Goal: Task Accomplishment & Management: Manage account settings

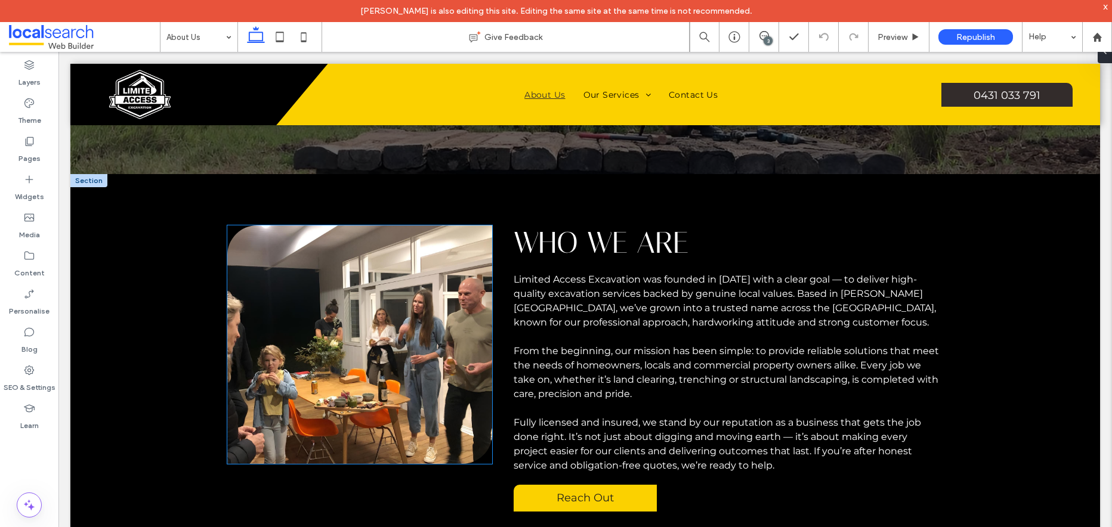
scroll to position [110, 0]
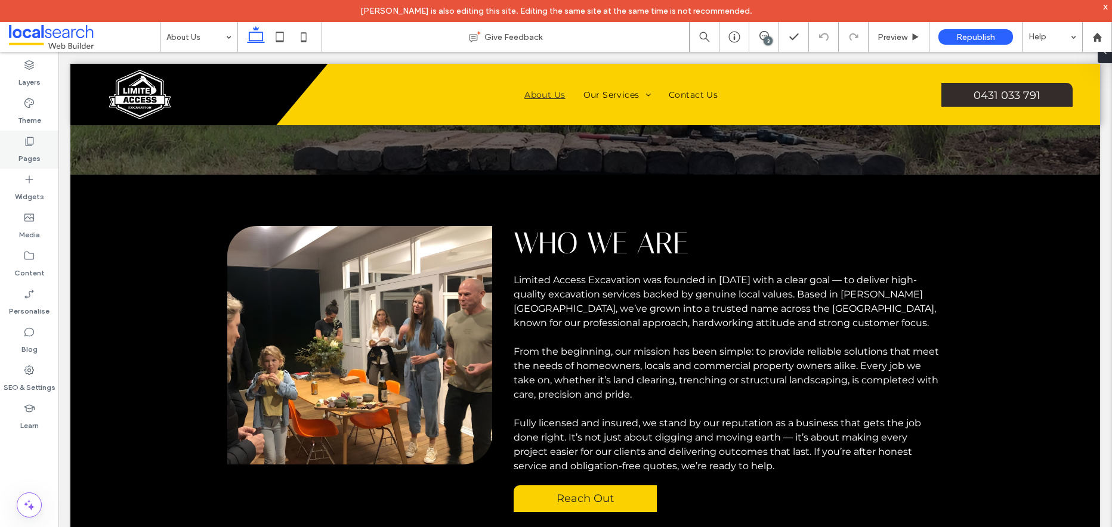
click at [32, 143] on icon at bounding box center [29, 141] width 12 height 12
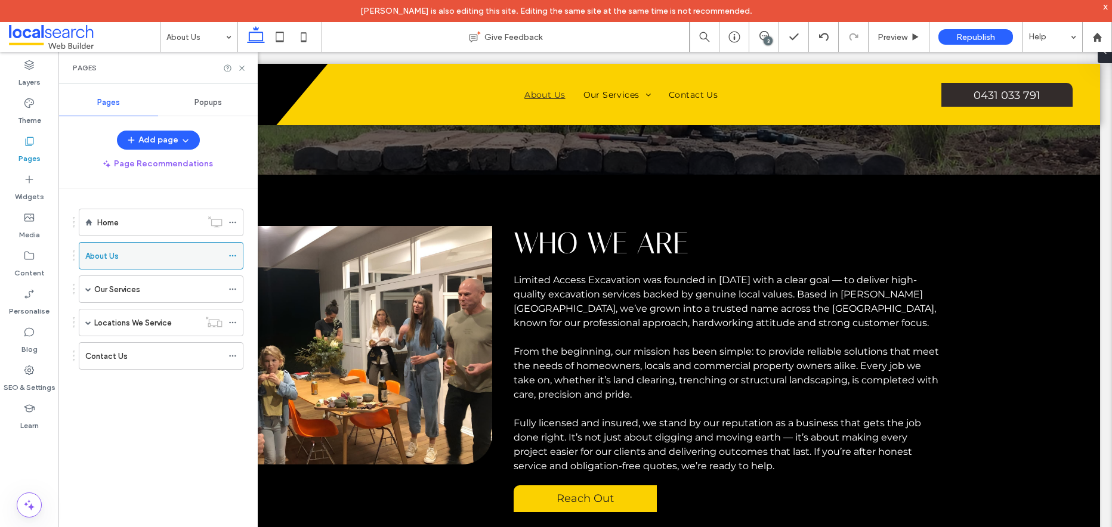
click at [233, 255] on icon at bounding box center [233, 256] width 8 height 8
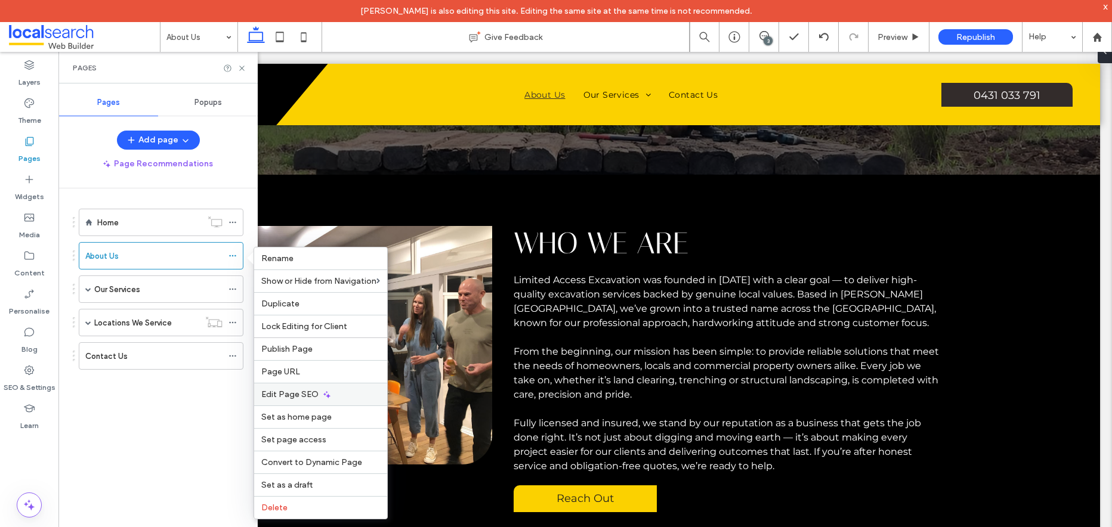
click at [329, 395] on icon at bounding box center [327, 395] width 10 height 10
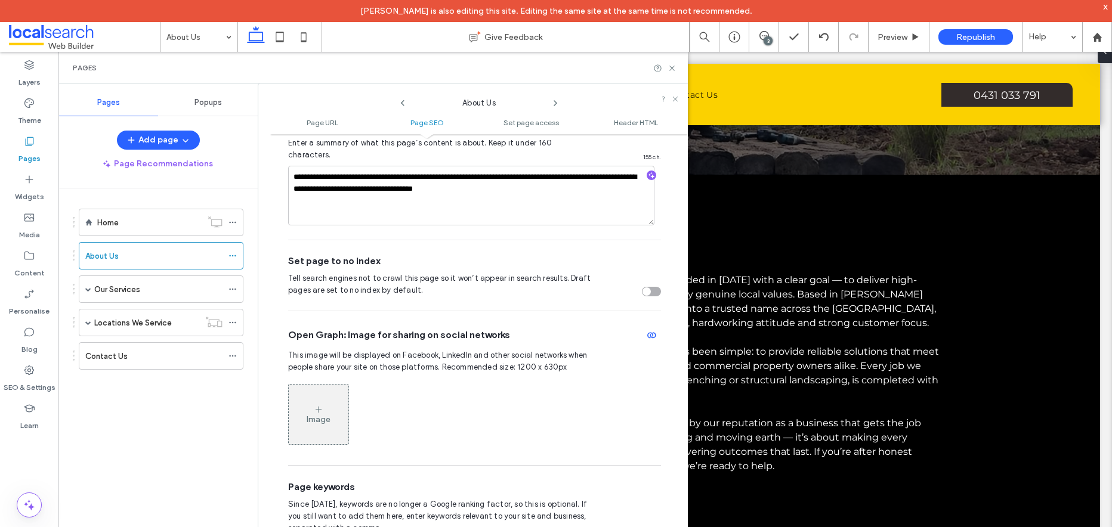
scroll to position [198, 0]
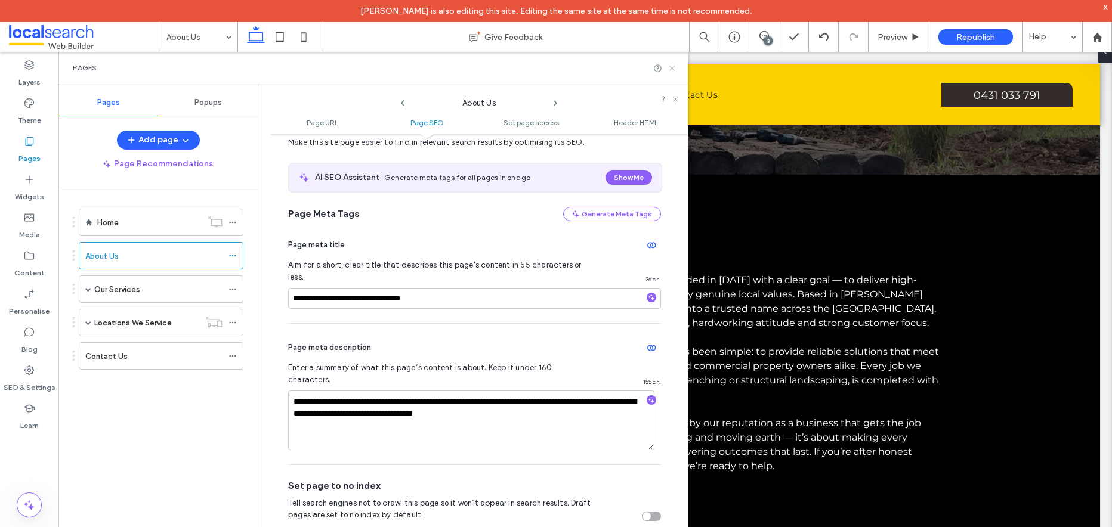
click at [674, 66] on use at bounding box center [671, 68] width 5 height 5
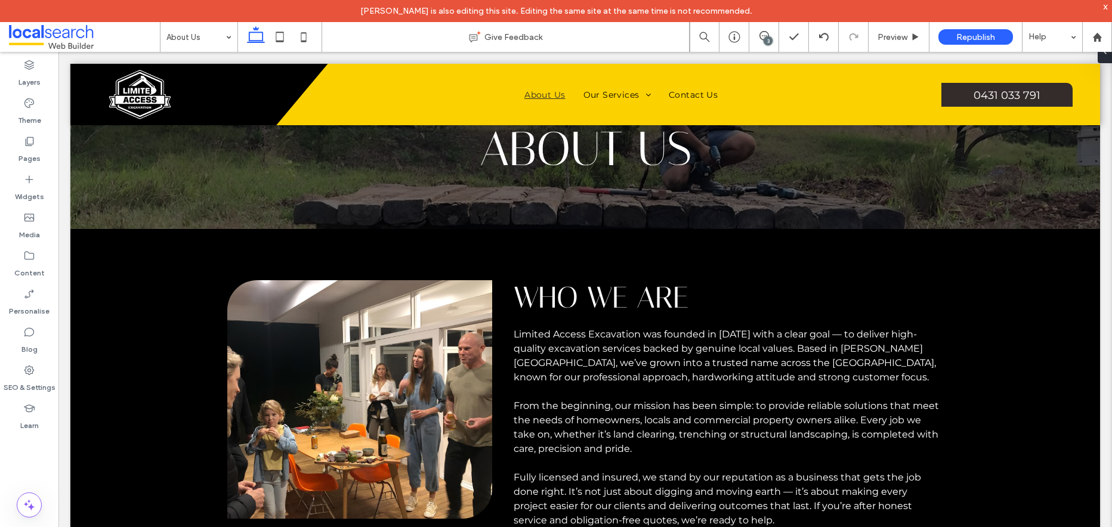
scroll to position [58, 0]
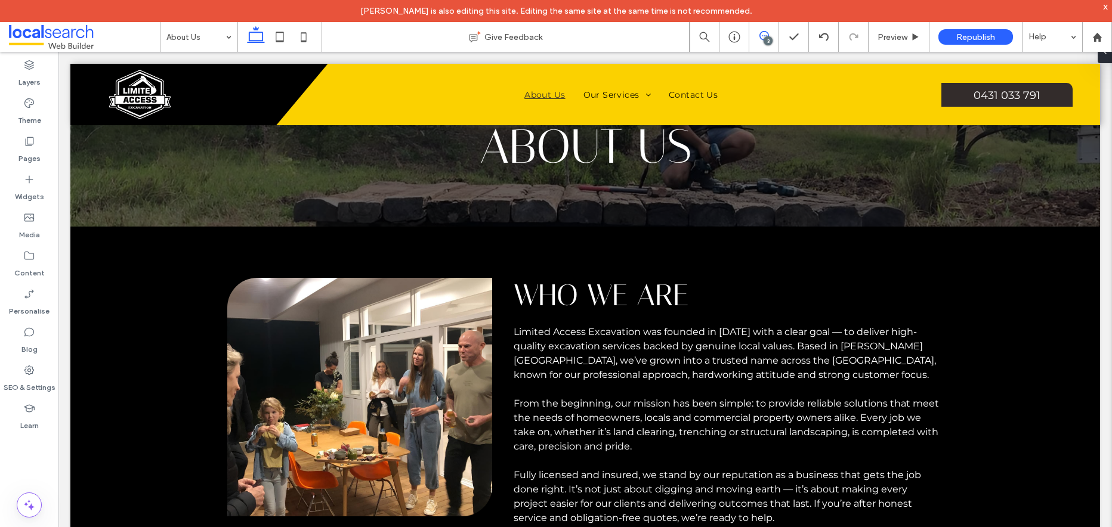
click at [762, 35] on icon at bounding box center [764, 36] width 10 height 10
click at [762, 35] on use at bounding box center [764, 36] width 10 height 10
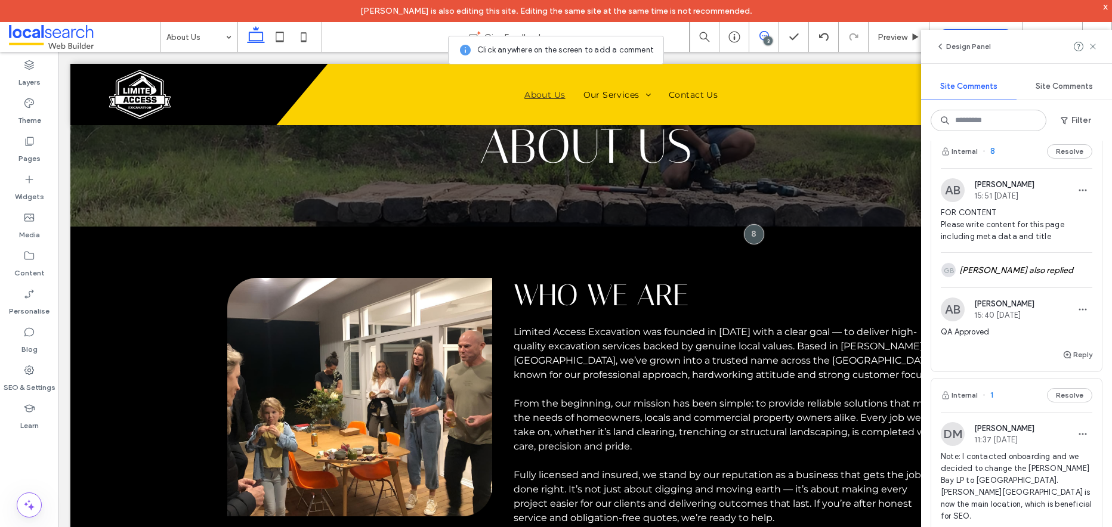
scroll to position [283, 0]
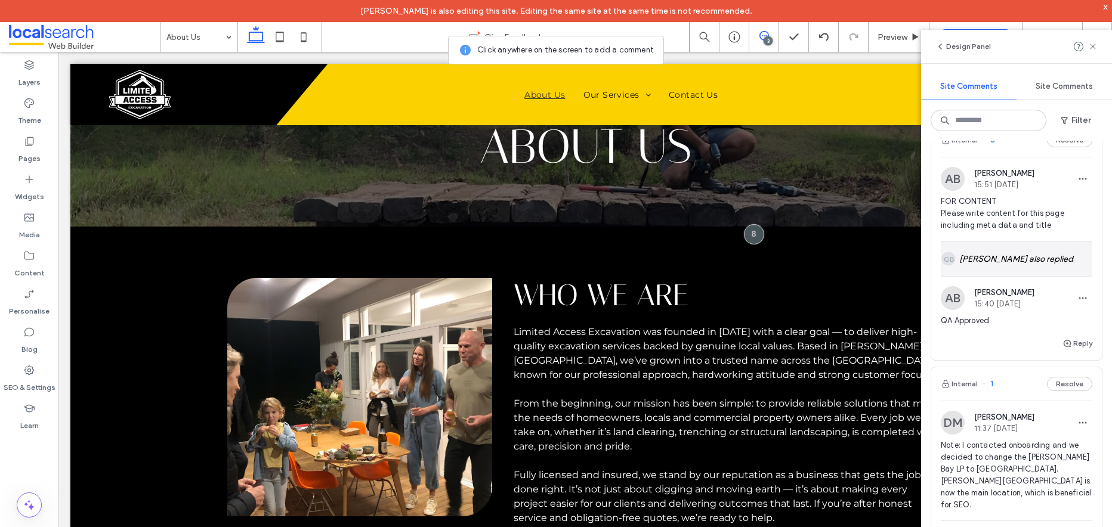
click at [1043, 276] on div "GB [PERSON_NAME] also replied" at bounding box center [1017, 259] width 152 height 35
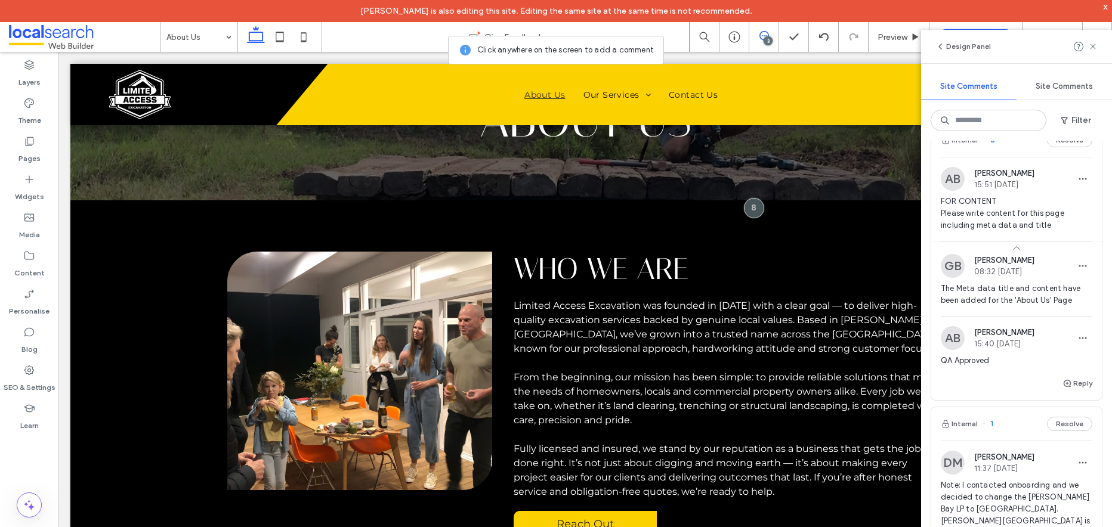
scroll to position [126, 0]
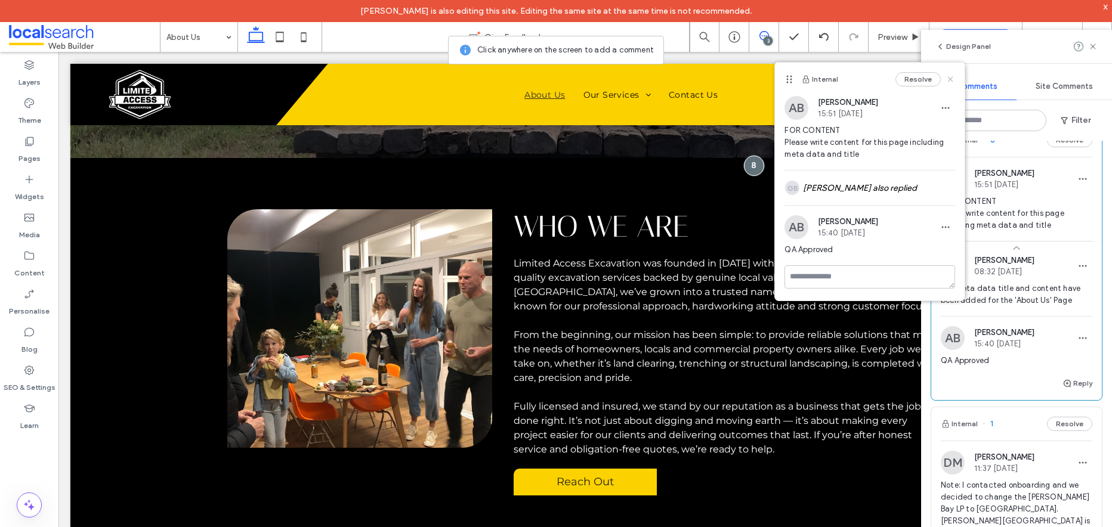
click at [952, 77] on icon at bounding box center [951, 80] width 10 height 10
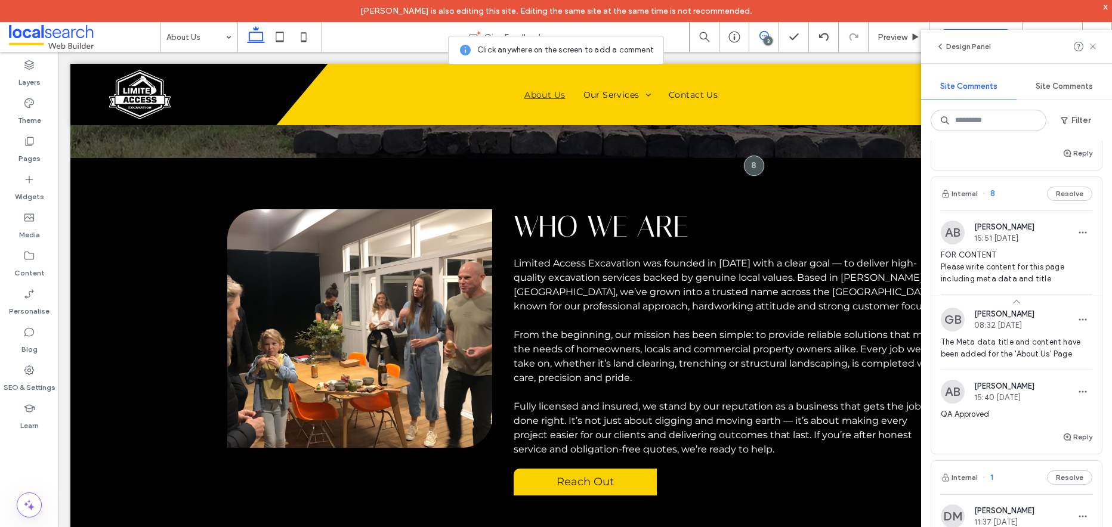
scroll to position [227, 0]
click at [26, 140] on use at bounding box center [30, 141] width 8 height 9
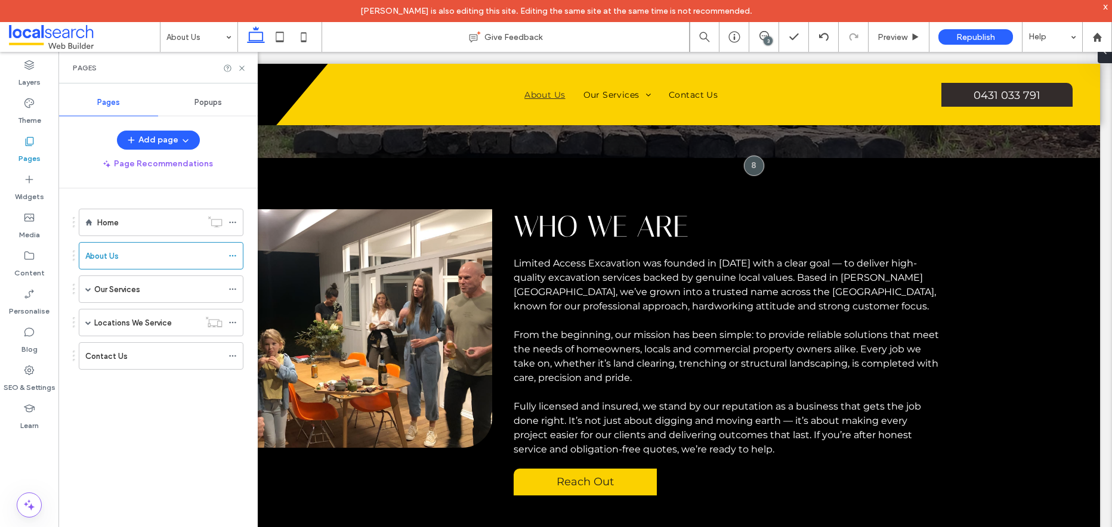
scroll to position [0, 0]
click at [234, 255] on use at bounding box center [232, 256] width 7 height 2
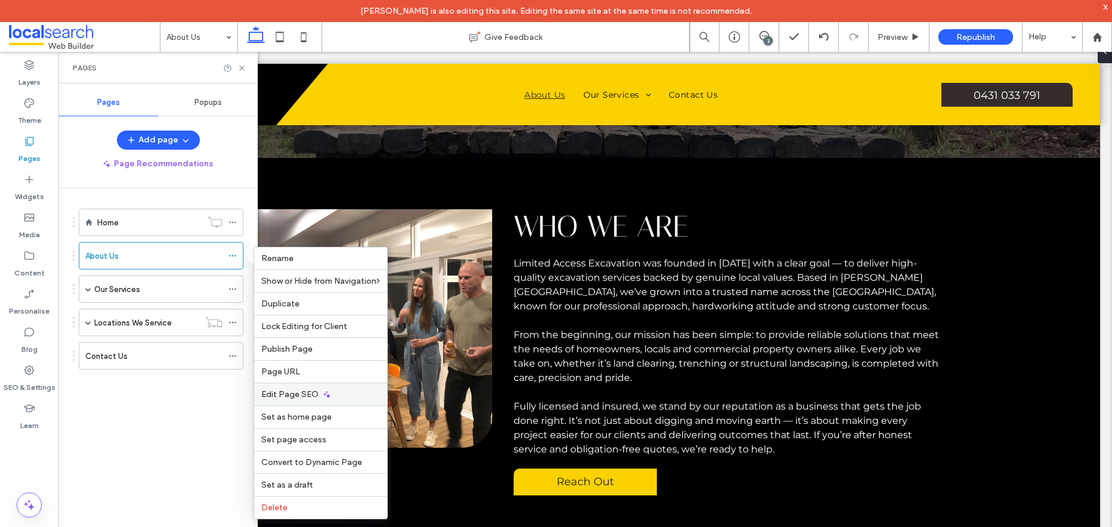
click at [341, 396] on div "Edit Page SEO" at bounding box center [320, 394] width 133 height 23
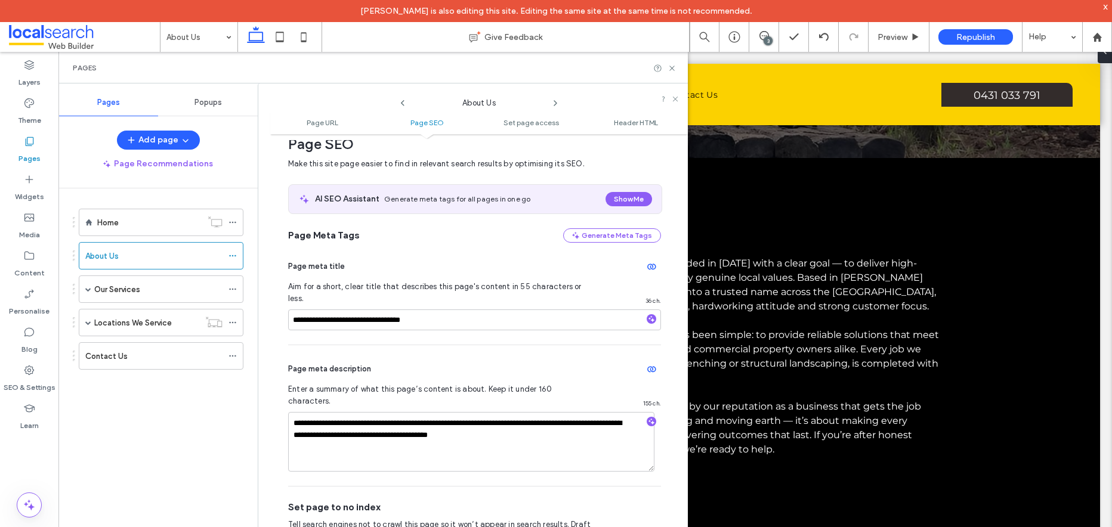
scroll to position [327, 0]
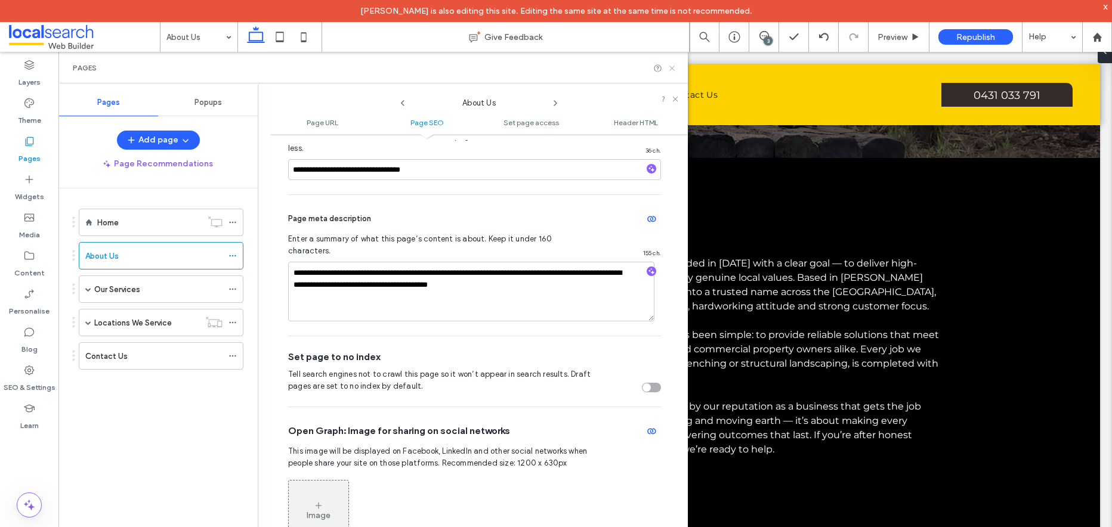
click at [669, 69] on icon at bounding box center [672, 68] width 9 height 9
